Goal: Book appointment/travel/reservation

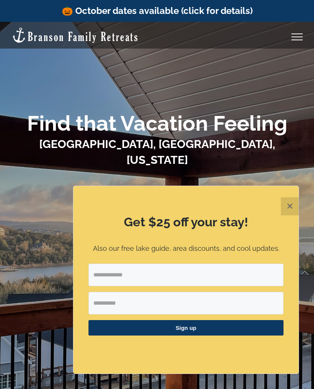
click at [286, 206] on button "✕" at bounding box center [290, 206] width 18 height 18
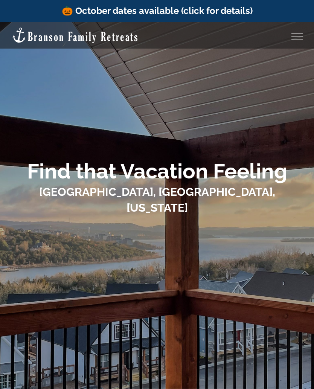
click at [298, 35] on link "Toggle Menu" at bounding box center [297, 36] width 30 height 7
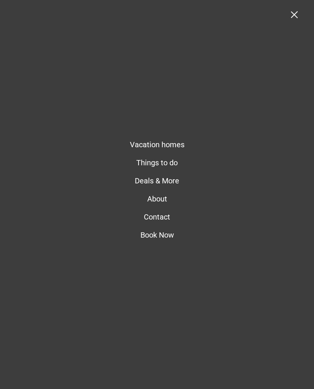
click at [301, 11] on link "Toggle Menu" at bounding box center [297, 14] width 30 height 7
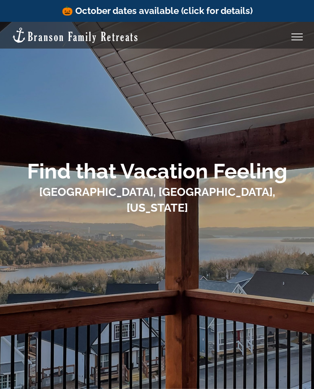
click at [132, 264] on div at bounding box center [156, 246] width 113 height 53
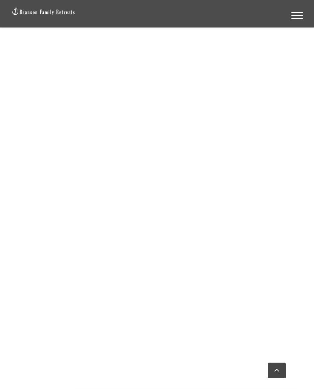
scroll to position [684, 0]
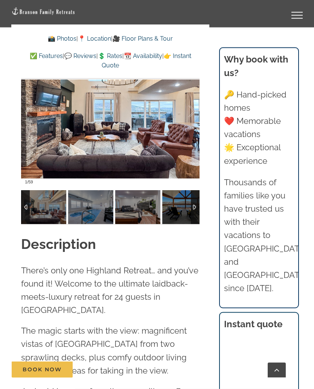
scroll to position [705, 0]
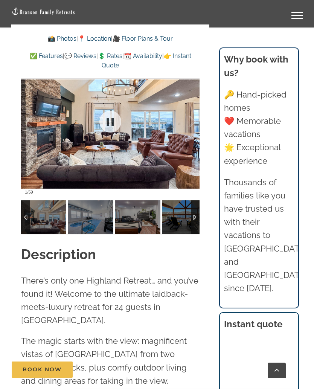
click at [90, 216] on img at bounding box center [90, 217] width 45 height 34
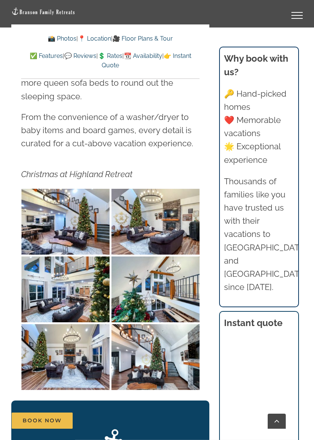
scroll to position [1585, 0]
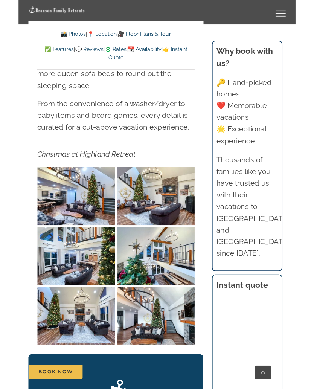
scroll to position [1606, 0]
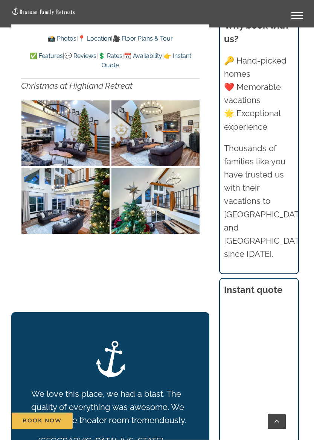
scroll to position [1674, 0]
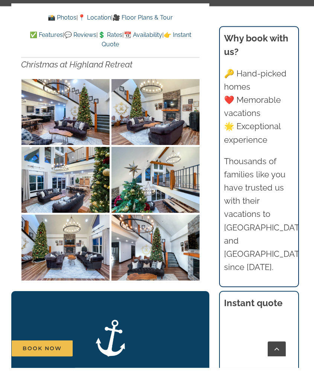
scroll to position [1695, 0]
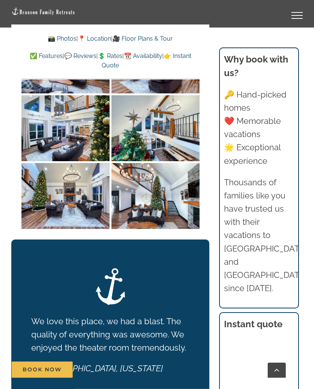
click at [57, 41] on link "📸 Photos" at bounding box center [62, 38] width 29 height 7
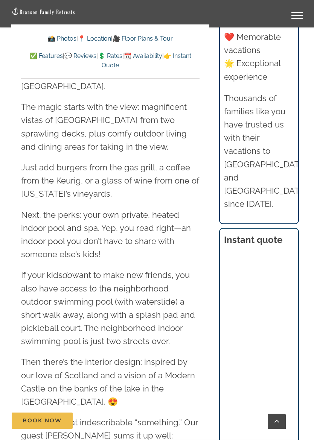
scroll to position [991, 0]
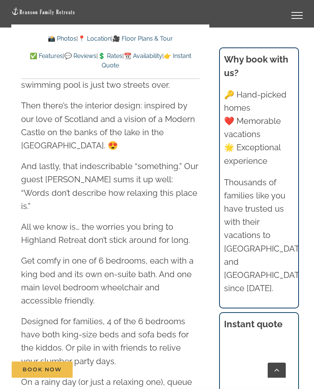
scroll to position [1195, 0]
